Goal: Find specific page/section: Find specific page/section

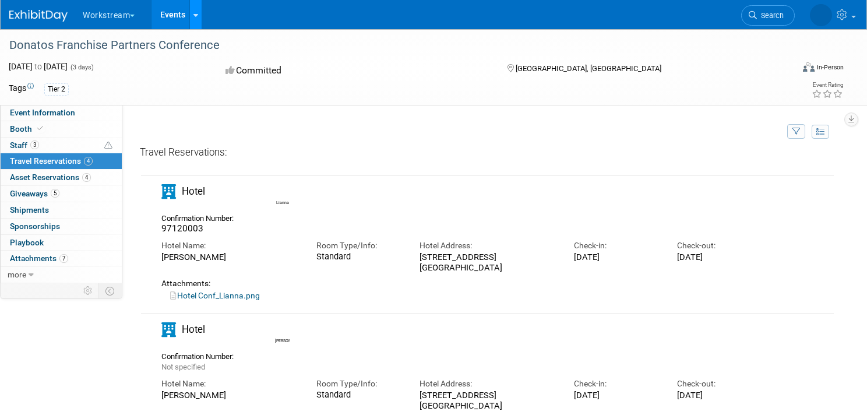
click at [195, 18] on div at bounding box center [195, 15] width 5 height 12
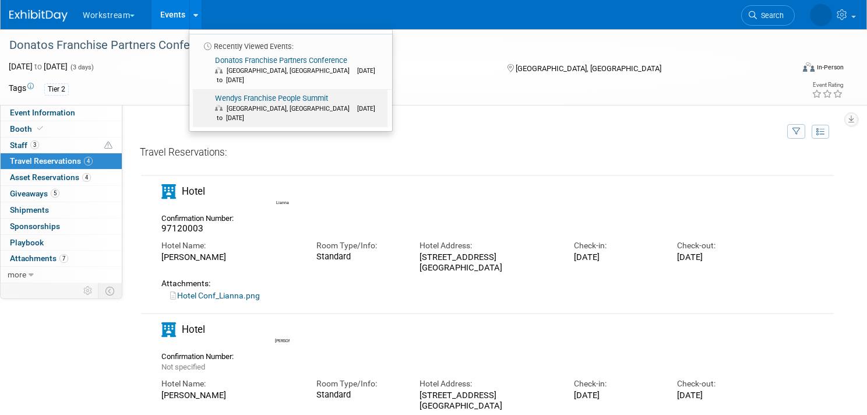
click at [226, 104] on span "Dublin, OH Oct 7, 2025 to Oct 8, 2025" at bounding box center [299, 113] width 168 height 19
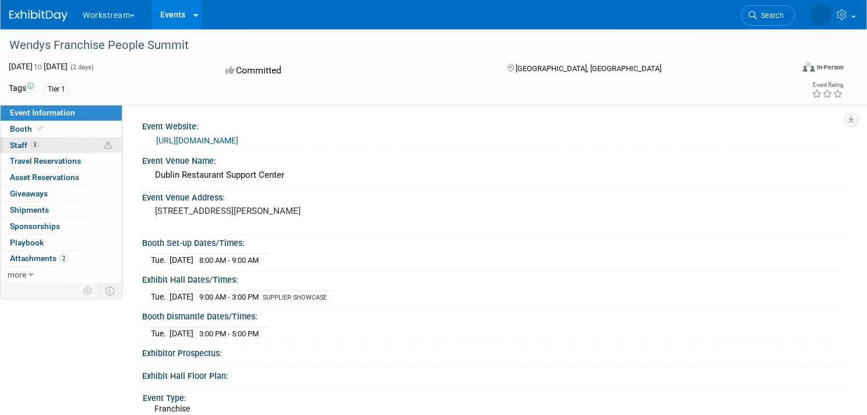
click at [31, 144] on span "3" at bounding box center [34, 144] width 9 height 9
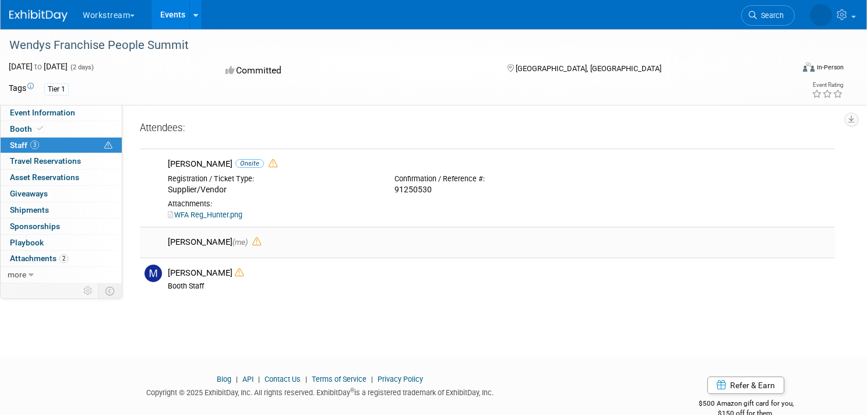
click at [252, 240] on icon at bounding box center [256, 241] width 9 height 9
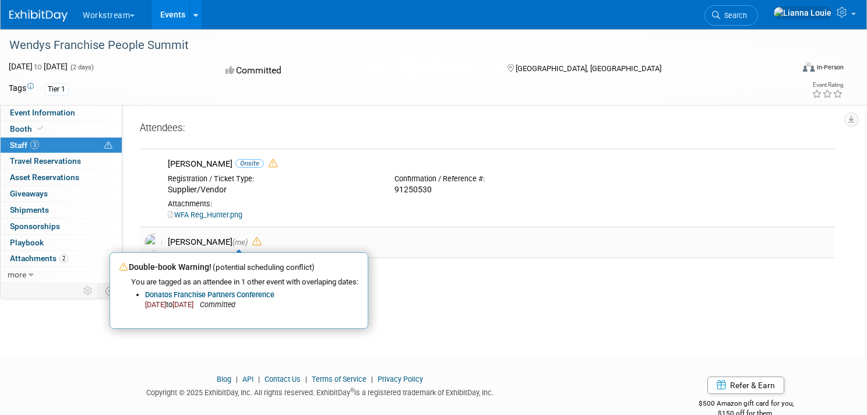
click at [291, 245] on div "[PERSON_NAME] (me) Double-book Warning! (potential scheduling conflict) You are…" at bounding box center [499, 241] width 662 height 11
